Goal: Information Seeking & Learning: Learn about a topic

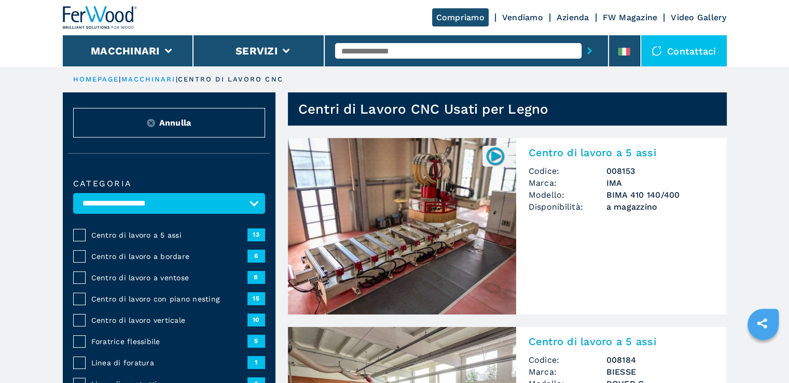
click at [587, 298] on link "Centro di lavoro a 5 assi Codice: 008153 Marca: IMA Modello: BIMA 410 140/400 D…" at bounding box center [507, 226] width 439 height 176
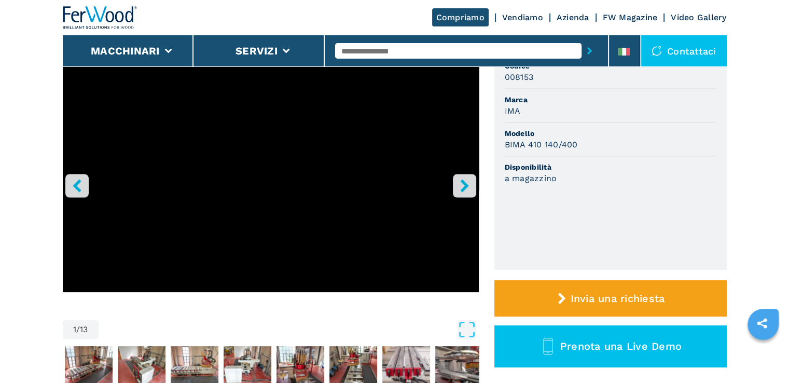
scroll to position [259, 0]
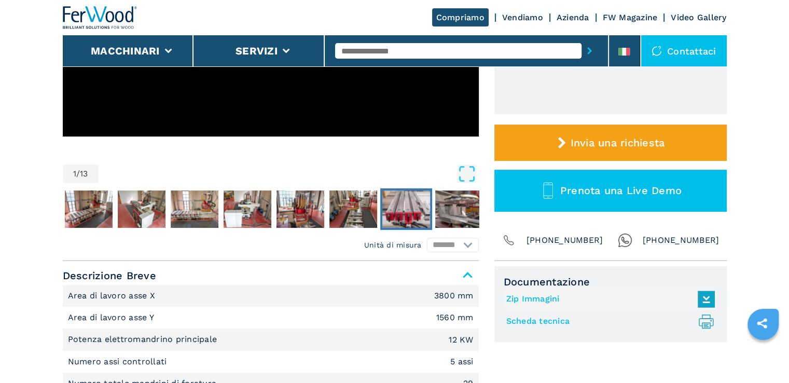
click at [408, 210] on img "Go to Slide 8" at bounding box center [406, 208] width 48 height 37
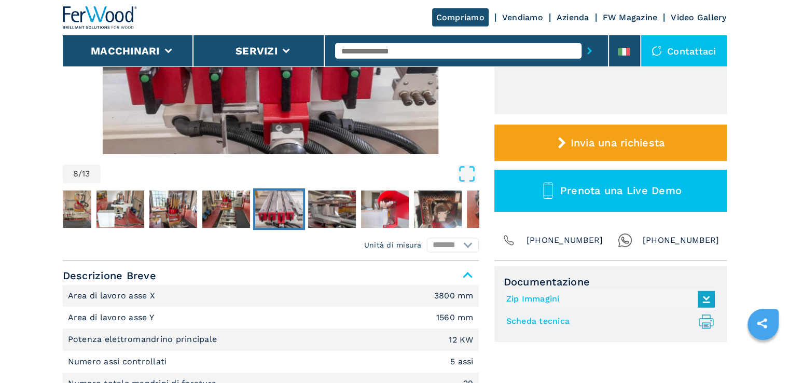
scroll to position [104, 0]
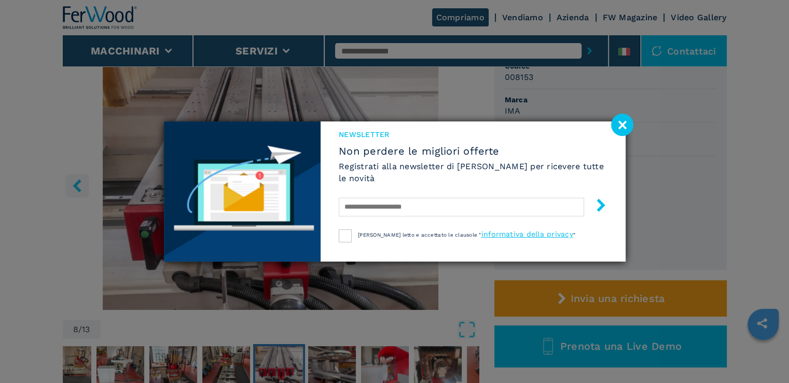
click at [624, 130] on image at bounding box center [622, 125] width 22 height 22
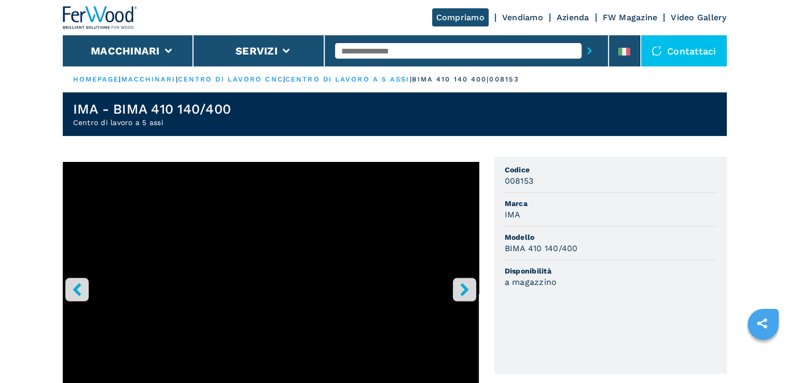
select select "**********"
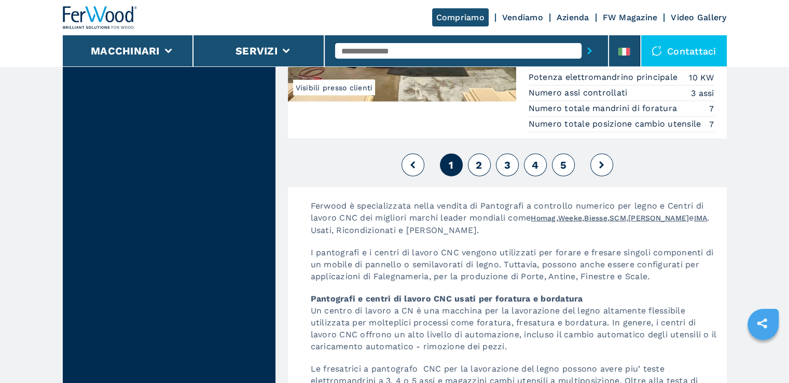
scroll to position [2696, 0]
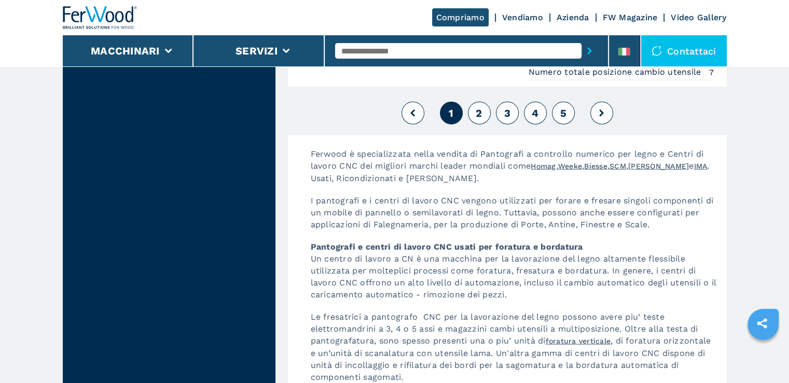
click at [477, 115] on span "2" at bounding box center [478, 113] width 6 height 12
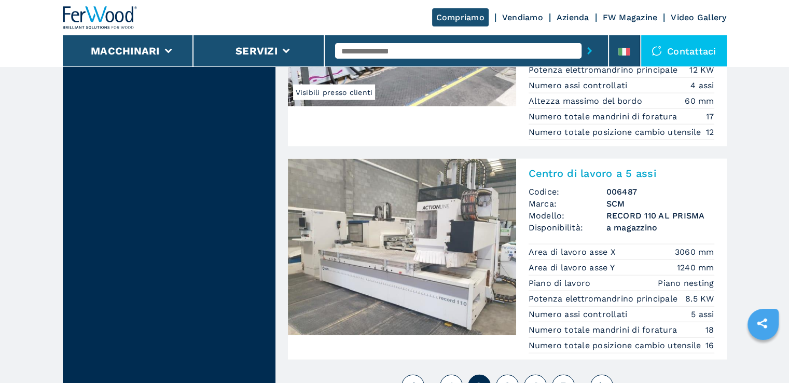
scroll to position [2592, 0]
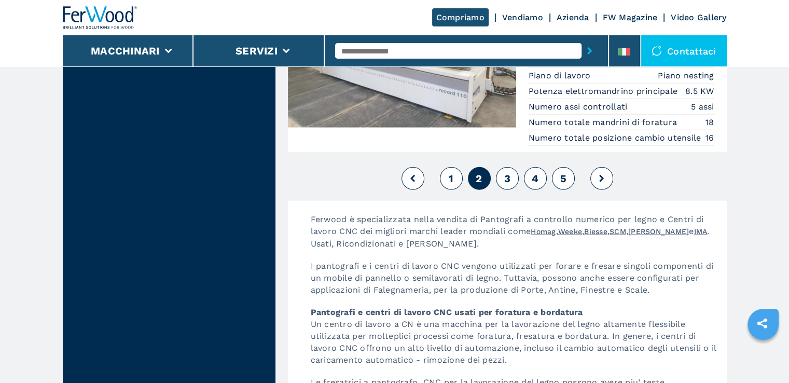
click at [509, 185] on span "3" at bounding box center [506, 178] width 6 height 12
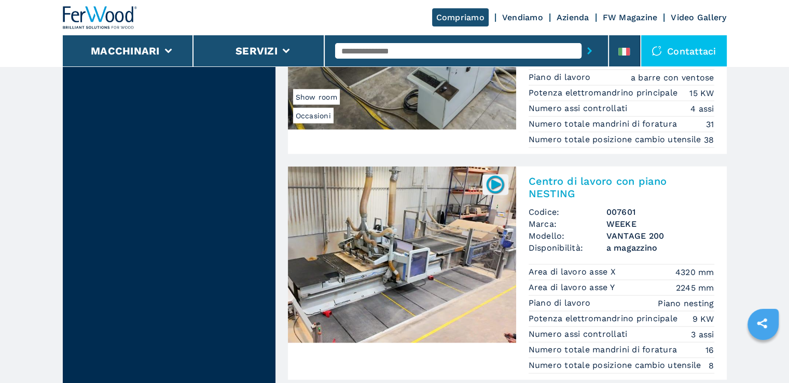
scroll to position [2696, 0]
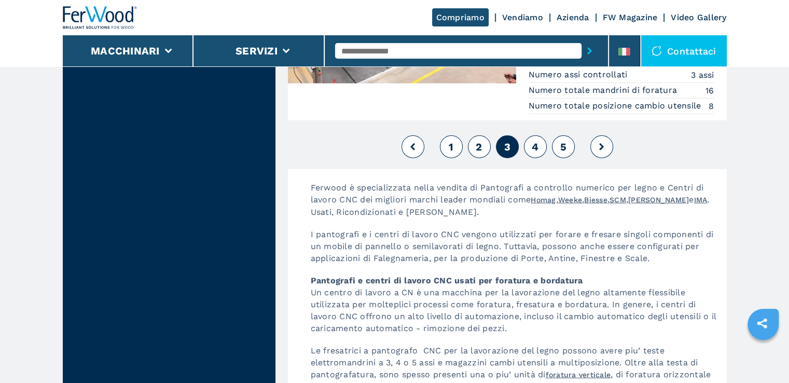
click at [535, 153] on span "4" at bounding box center [534, 146] width 7 height 12
